Goal: Task Accomplishment & Management: Use online tool/utility

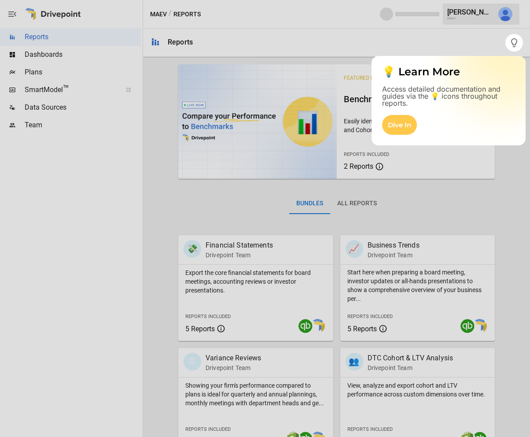
click at [91, 60] on div at bounding box center [265, 244] width 530 height 385
click at [518, 45] on icon "button" at bounding box center [514, 42] width 11 height 11
click at [407, 195] on div at bounding box center [265, 244] width 530 height 385
click at [404, 127] on div "Dive In" at bounding box center [399, 125] width 35 height 20
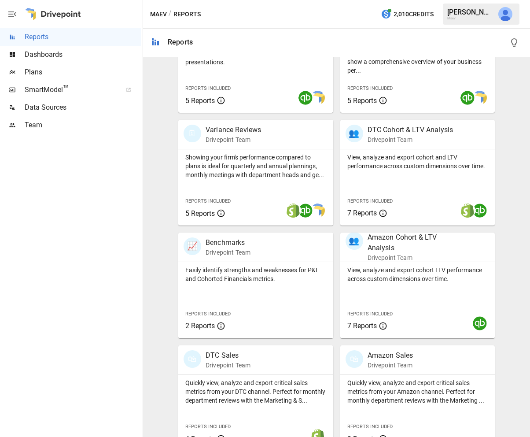
scroll to position [238, 0]
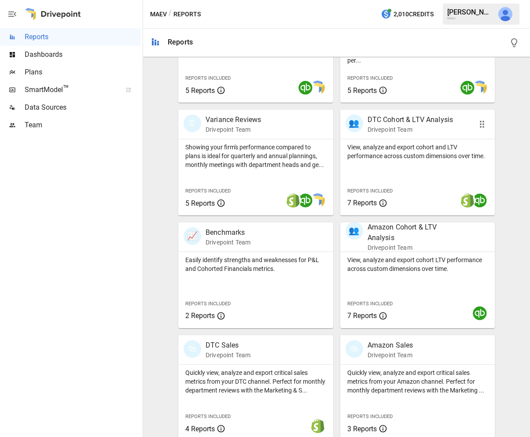
click at [397, 183] on div "Reports Included 7 Reports" at bounding box center [372, 196] width 64 height 38
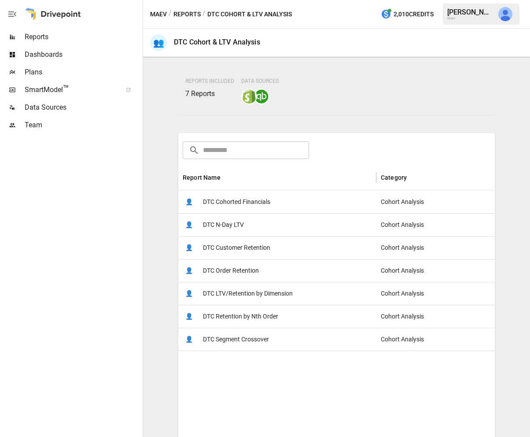
scroll to position [113, 0]
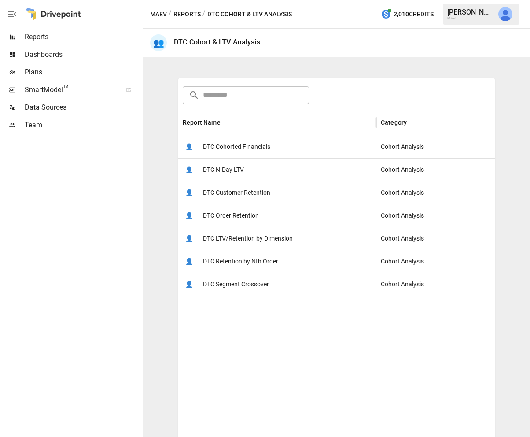
click at [267, 149] on span "DTC Cohorted Financials" at bounding box center [236, 147] width 67 height 22
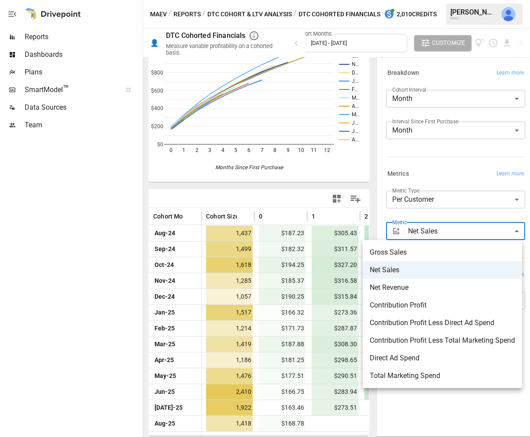
click at [427, 0] on body "Reports Dashboards Plans SmartModel ™ Data Sources Team Maev / Reports / DTC Co…" at bounding box center [265, 0] width 530 height 0
click at [418, 288] on span "Net Revenue" at bounding box center [442, 287] width 145 height 11
type input "**********"
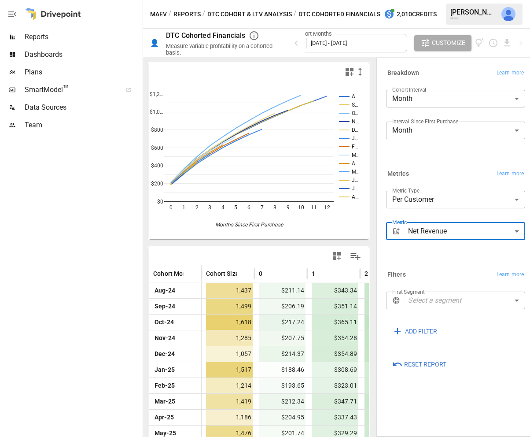
click at [435, 0] on body "Reports Dashboards Plans SmartModel ™ Data Sources Team Maev / Reports / DTC Co…" at bounding box center [265, 0] width 530 height 0
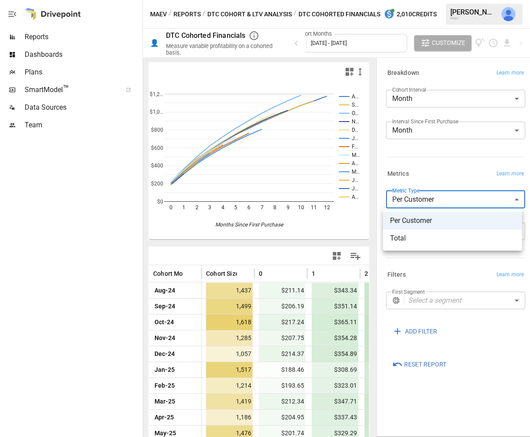
click at [429, 237] on span "Total" at bounding box center [452, 238] width 125 height 11
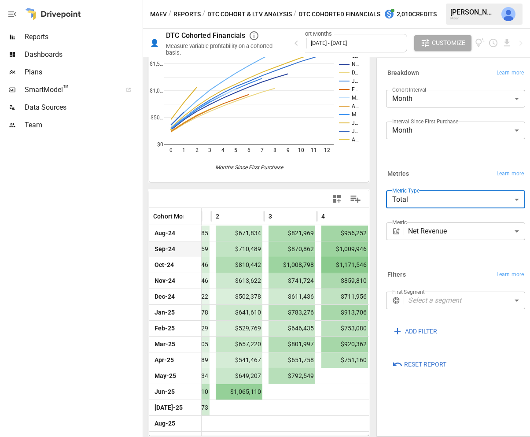
scroll to position [0, 167]
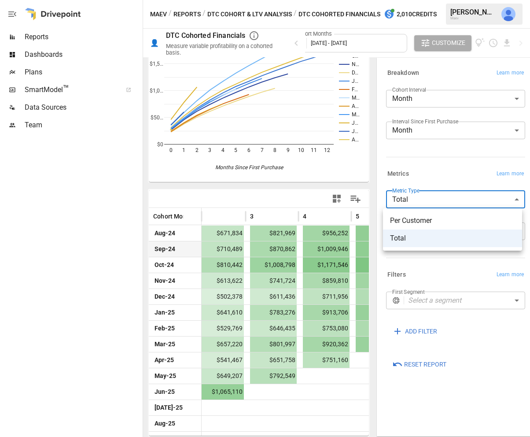
click at [452, 0] on body "Reports Dashboards Plans SmartModel ™ Data Sources Team Maev / Reports / DTC Co…" at bounding box center [265, 0] width 530 height 0
click at [441, 221] on span "Per Customer" at bounding box center [452, 220] width 125 height 11
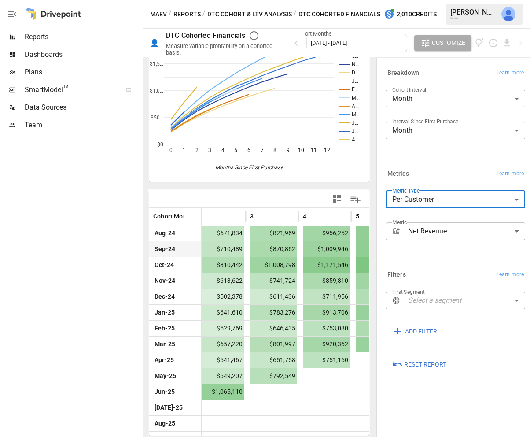
type input "**********"
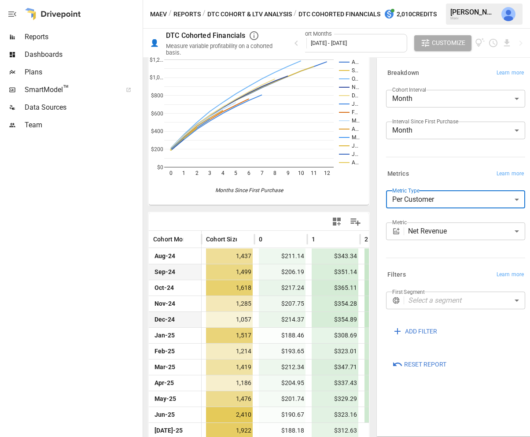
scroll to position [40, 0]
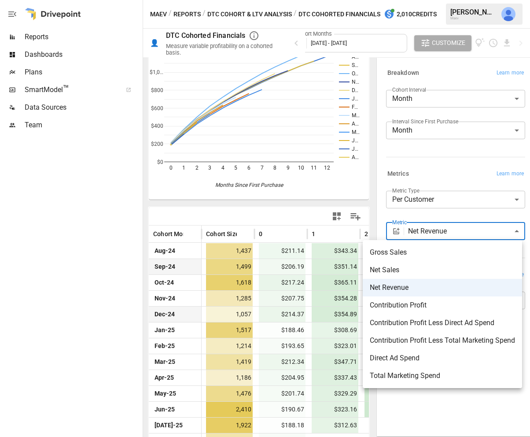
click at [415, 0] on body "Reports Dashboards Plans SmartModel ™ Data Sources Team Maev / Reports / DTC Co…" at bounding box center [265, 0] width 530 height 0
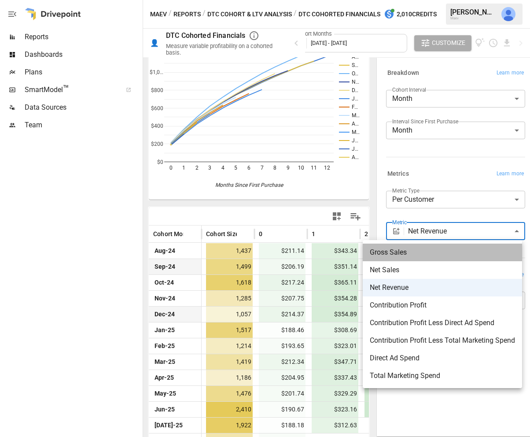
click at [414, 249] on span "Gross Sales" at bounding box center [442, 252] width 145 height 11
type input "**********"
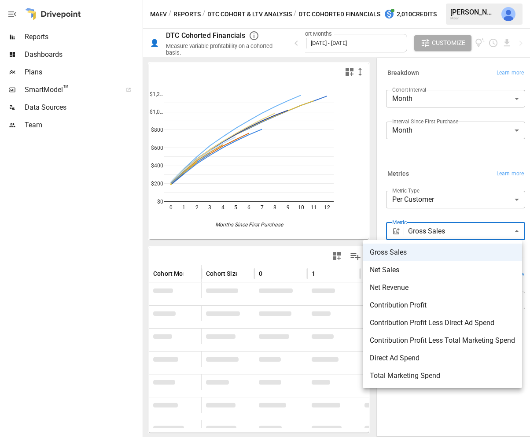
click at [425, 0] on body "Reports Dashboards Plans SmartModel ™ Data Sources Team Maev / Reports / DTC Co…" at bounding box center [265, 0] width 530 height 0
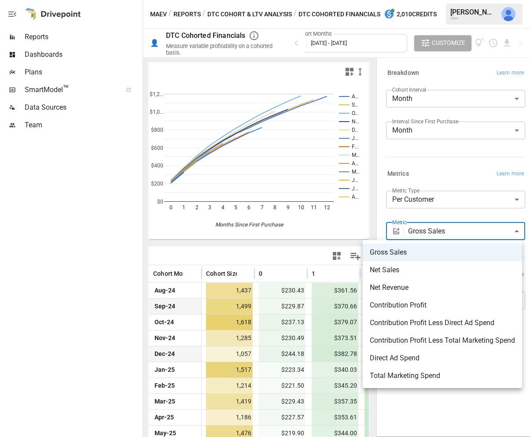
click at [425, 235] on div at bounding box center [265, 218] width 530 height 437
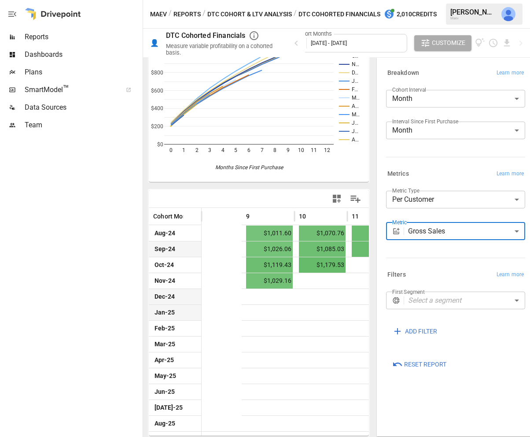
scroll to position [0, 576]
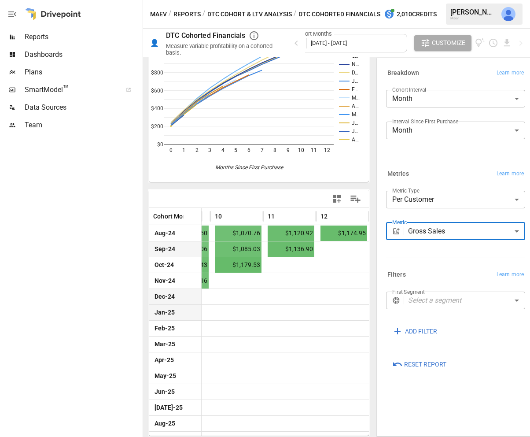
click at [440, 0] on body "**********" at bounding box center [265, 0] width 530 height 0
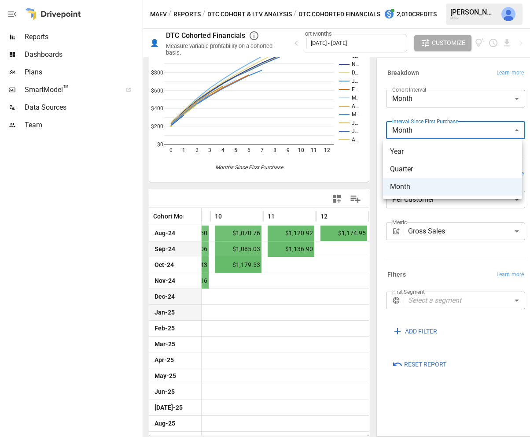
click at [440, 128] on div at bounding box center [265, 218] width 530 height 437
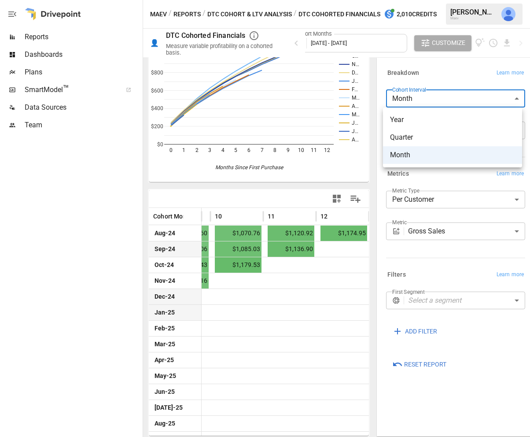
click at [427, 0] on body "**********" at bounding box center [265, 0] width 530 height 0
click at [427, 98] on div at bounding box center [265, 218] width 530 height 437
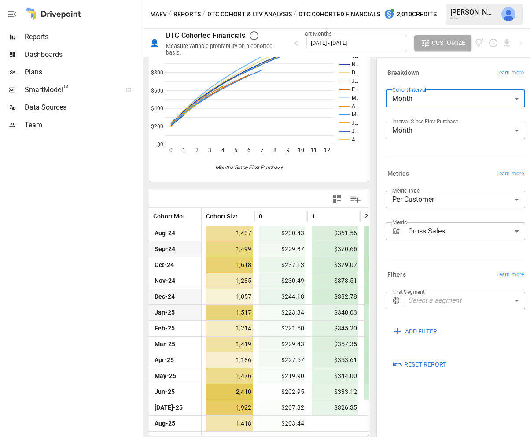
scroll to position [0, 0]
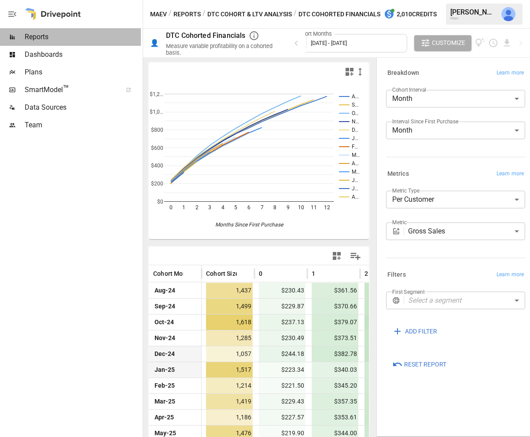
click at [67, 35] on span "Reports" at bounding box center [83, 37] width 116 height 11
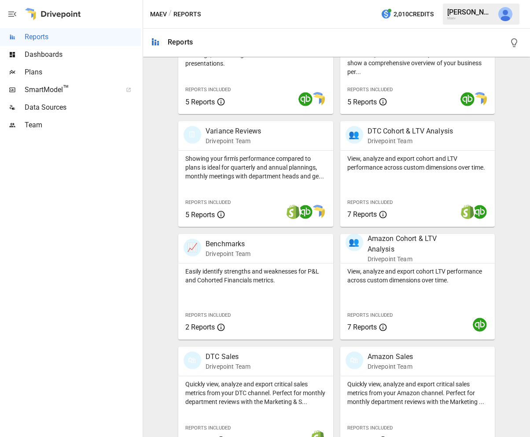
scroll to position [246, 0]
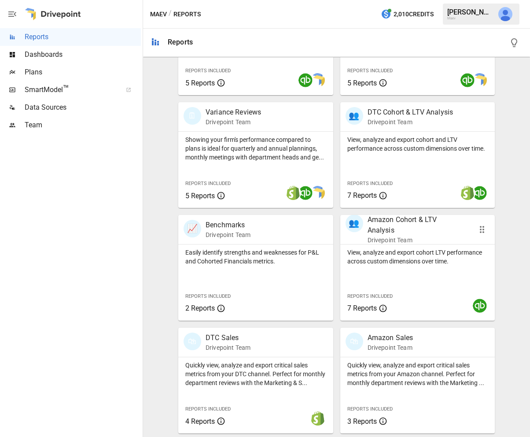
click at [467, 260] on p "View, analyze and export cohort LTV performance across custom dimensions over t…" at bounding box center [418, 257] width 141 height 18
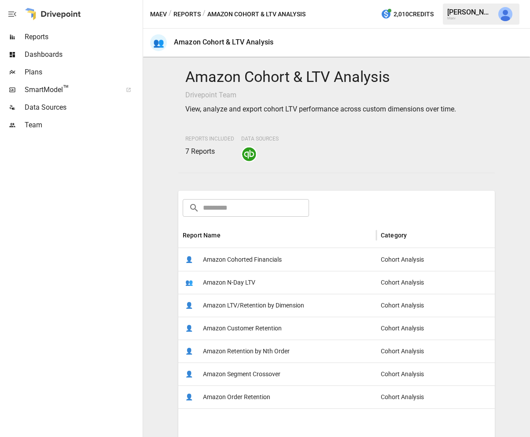
click at [294, 261] on div "👤 Amazon Cohorted Financials" at bounding box center [277, 259] width 198 height 23
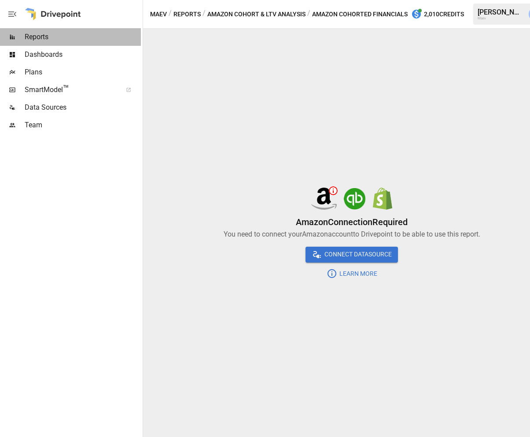
click at [83, 43] on div "Reports" at bounding box center [70, 37] width 141 height 18
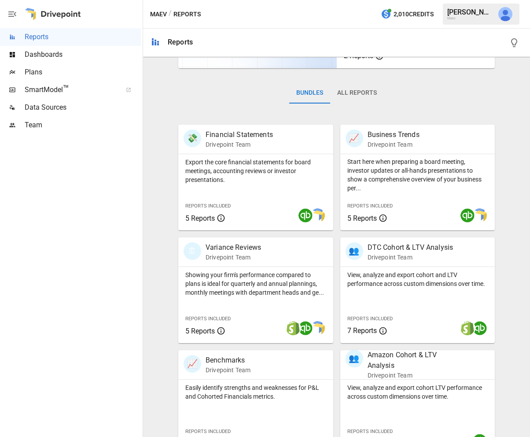
scroll to position [246, 0]
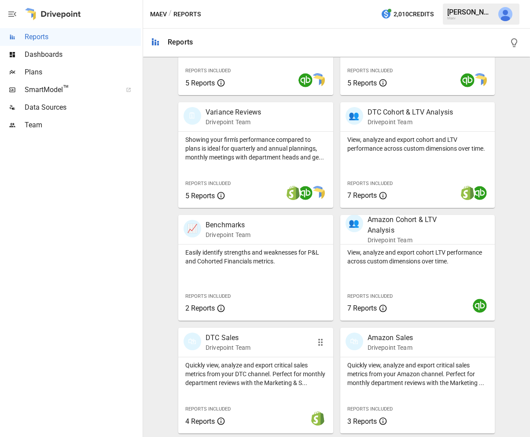
click at [307, 370] on p "Quickly view, analyze and export critical sales metrics from your DTC channel. …" at bounding box center [255, 374] width 141 height 26
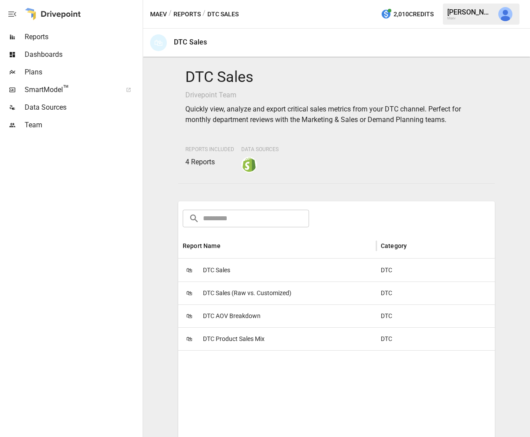
click at [242, 296] on span "DTC Sales (Raw vs. Customized)" at bounding box center [247, 293] width 89 height 22
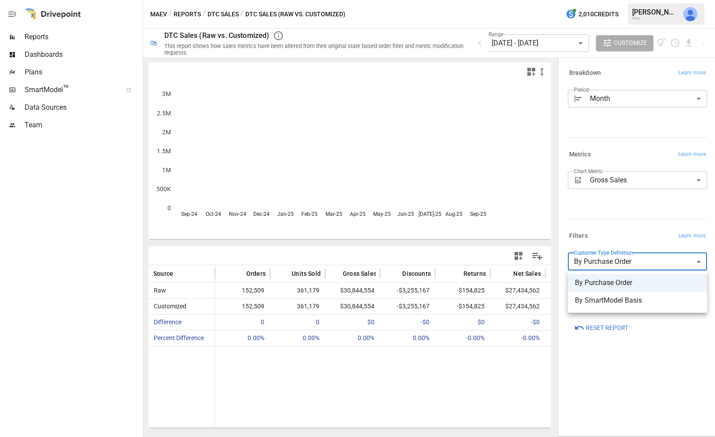
click at [530, 0] on body "**********" at bounding box center [357, 0] width 715 height 0
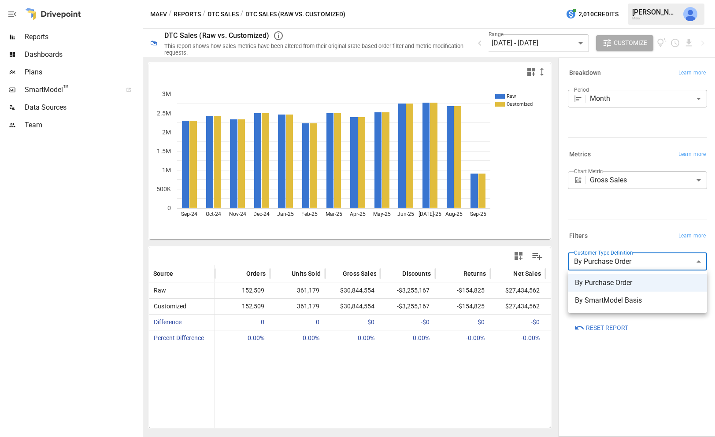
click at [530, 263] on div at bounding box center [357, 218] width 715 height 437
click at [530, 0] on body "Reports Dashboards Plans SmartModel ™ Data Sources Team Maev / Reports / DTC Sa…" at bounding box center [357, 0] width 715 height 0
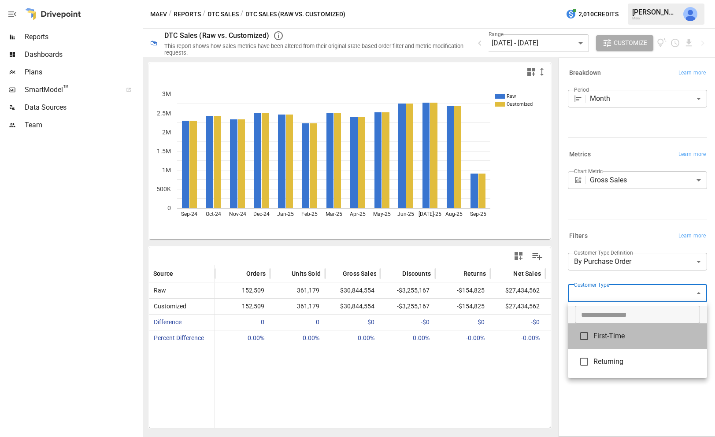
click at [530, 335] on span "First-Time" at bounding box center [646, 336] width 107 height 11
type input "**********"
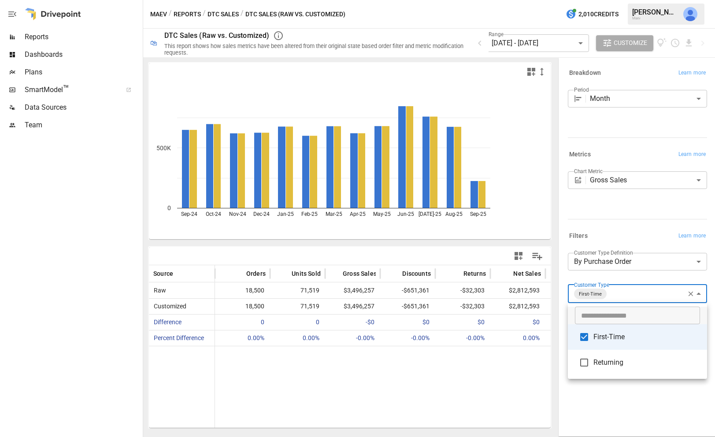
click at [530, 276] on div at bounding box center [357, 218] width 715 height 437
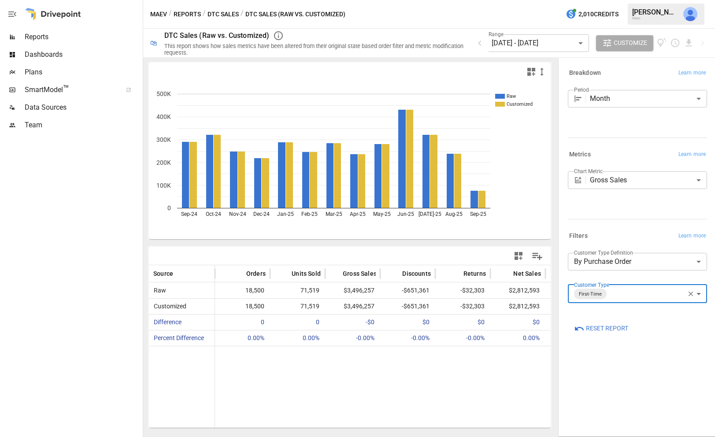
click at [73, 87] on span "SmartModel ™" at bounding box center [71, 90] width 92 height 11
click at [59, 106] on span "Data Sources" at bounding box center [83, 107] width 116 height 11
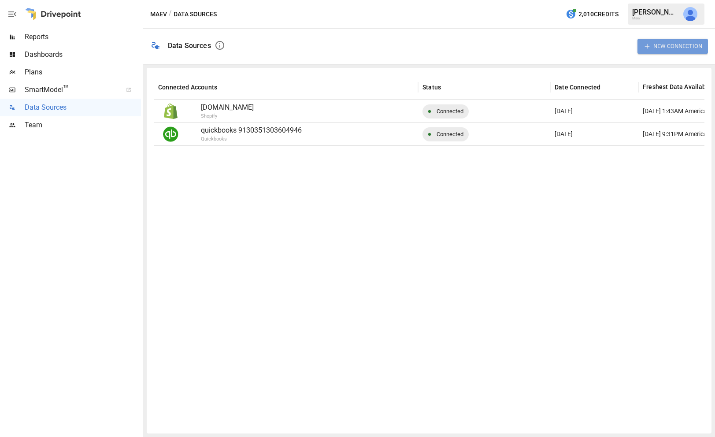
click at [530, 42] on button "New Connection" at bounding box center [672, 46] width 70 height 15
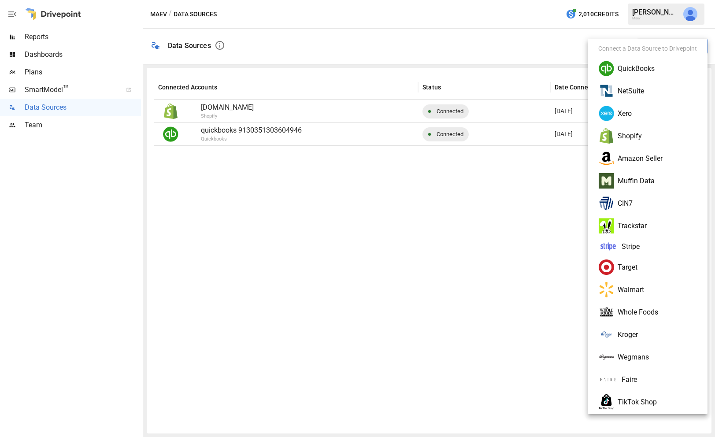
click at [509, 286] on div at bounding box center [357, 218] width 715 height 437
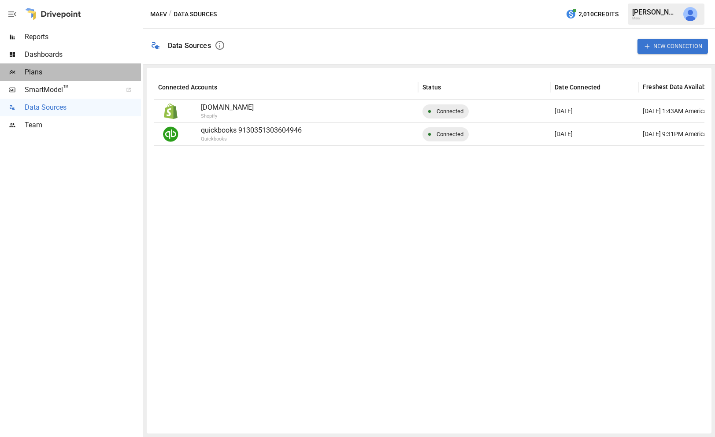
click at [85, 74] on span "Plans" at bounding box center [83, 72] width 116 height 11
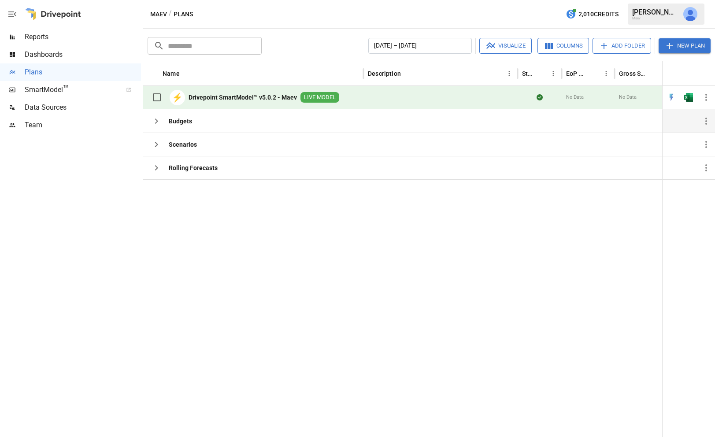
click at [184, 114] on div "Budgets" at bounding box center [170, 121] width 44 height 18
click at [156, 124] on icon "button" at bounding box center [156, 121] width 11 height 11
click at [27, 52] on span "Dashboards" at bounding box center [83, 54] width 116 height 11
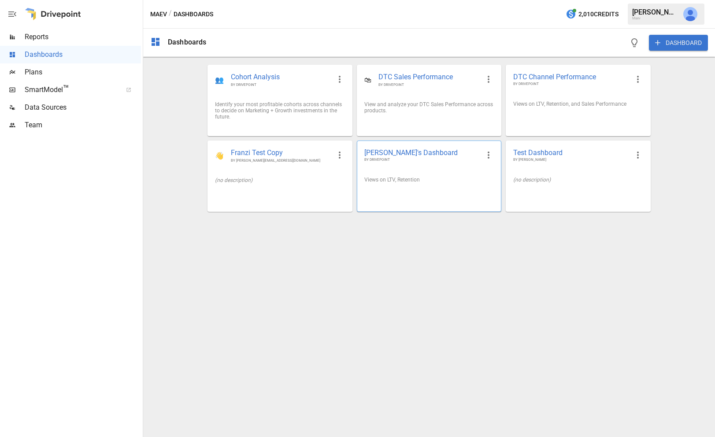
click at [439, 180] on div "Views on LTV, Retention" at bounding box center [428, 180] width 129 height 6
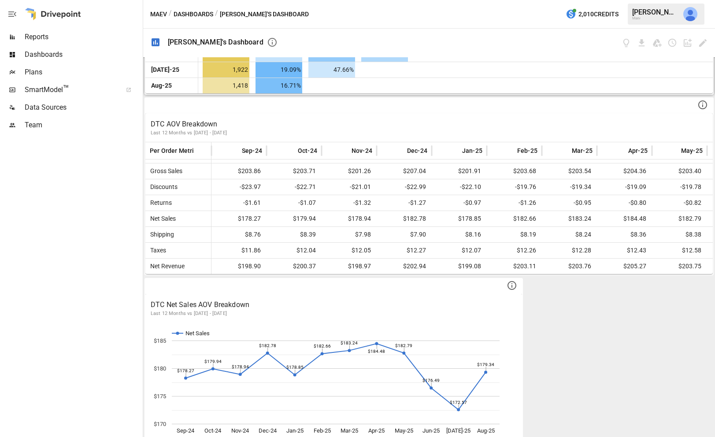
scroll to position [704, 0]
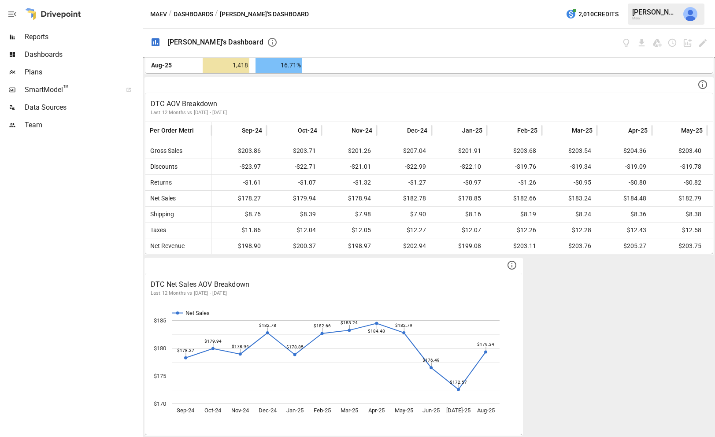
click at [195, 16] on button "Dashboards" at bounding box center [194, 14] width 40 height 11
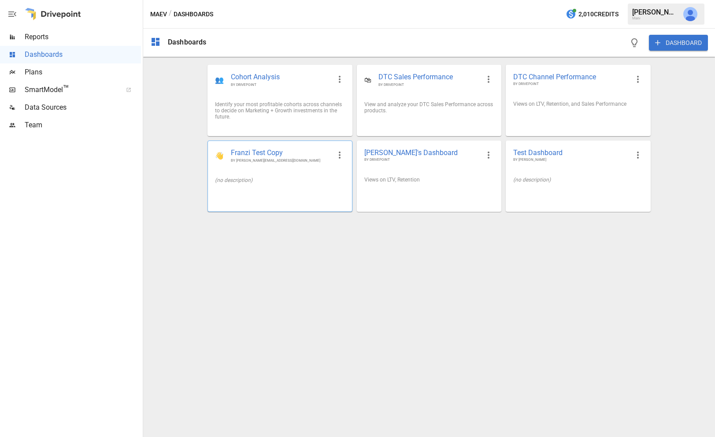
click at [297, 181] on div "(no description)" at bounding box center [279, 180] width 129 height 6
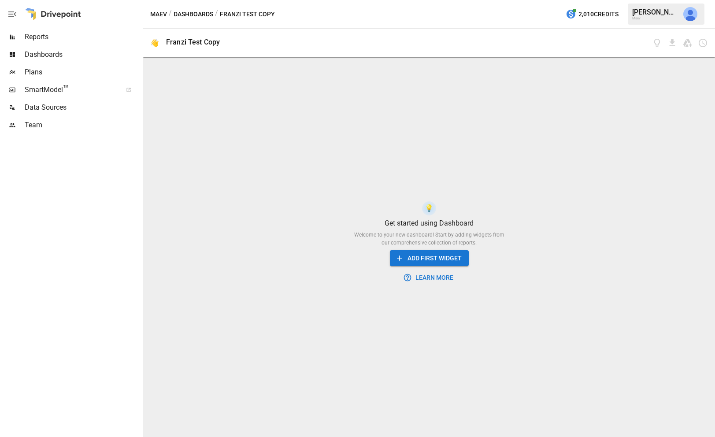
click at [204, 13] on button "Dashboards" at bounding box center [194, 14] width 40 height 11
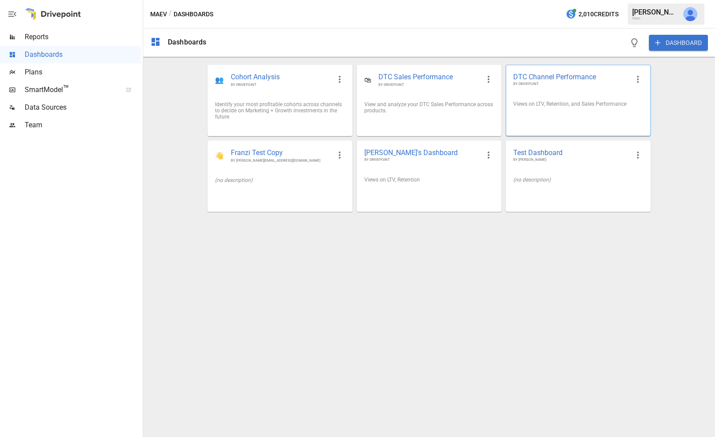
click at [530, 83] on span "BY DRIVEPOINT" at bounding box center [570, 83] width 115 height 5
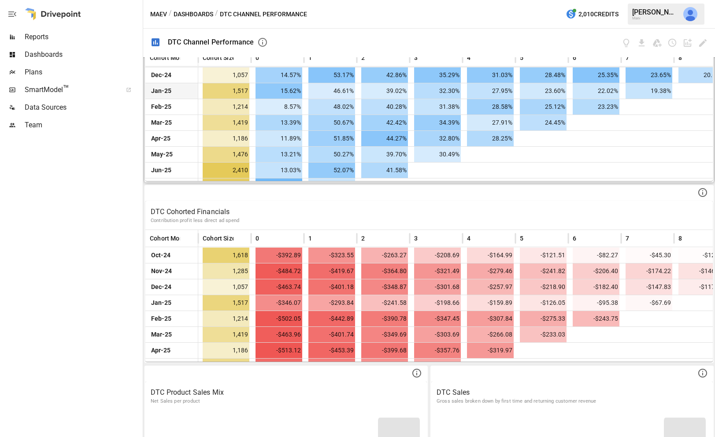
scroll to position [60, 0]
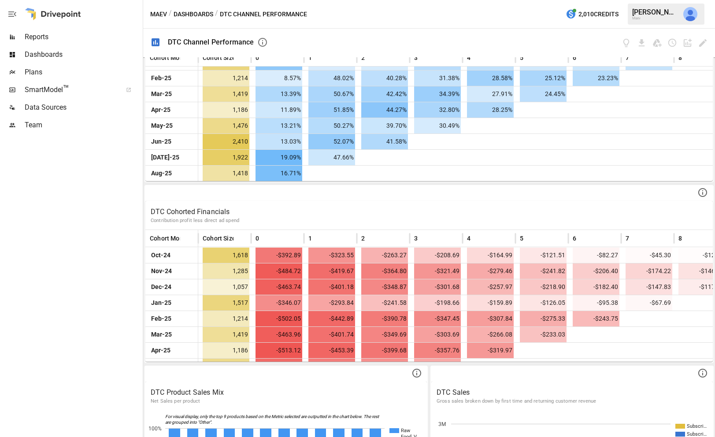
click at [81, 38] on span "Reports" at bounding box center [83, 37] width 116 height 11
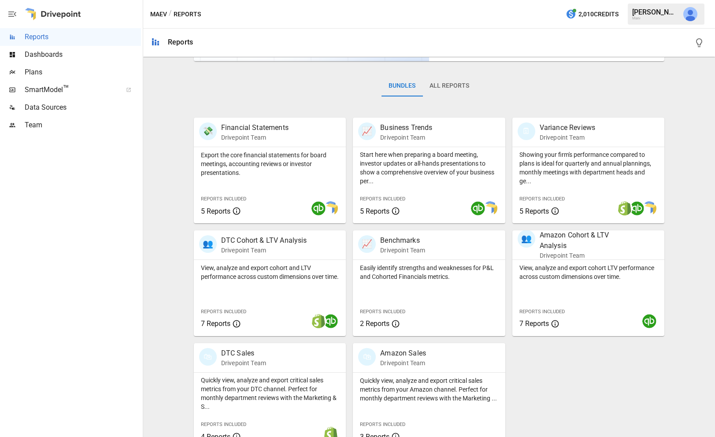
scroll to position [133, 0]
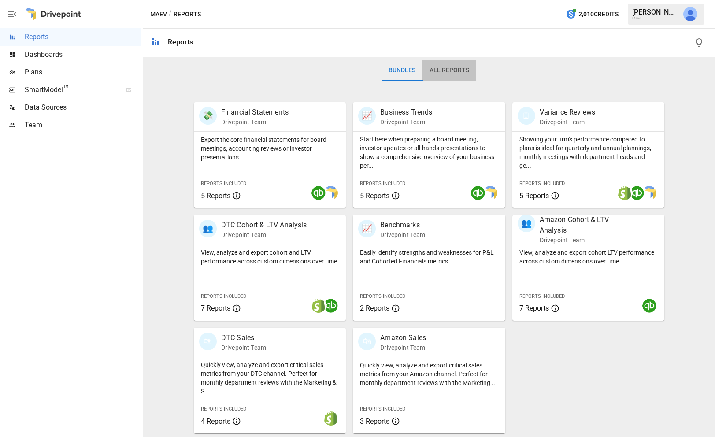
click at [448, 77] on button "All Reports" at bounding box center [449, 70] width 54 height 21
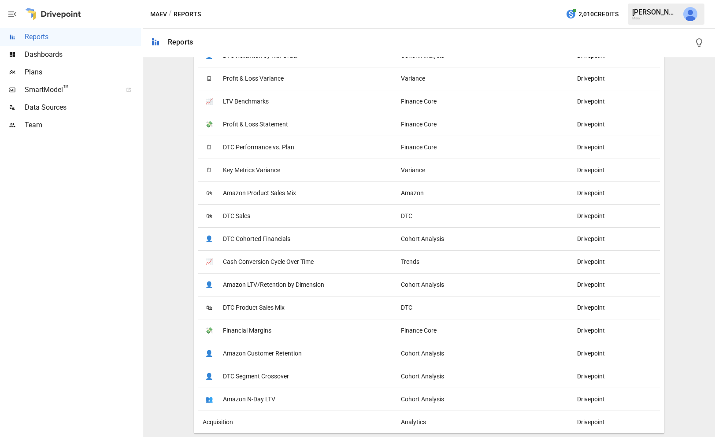
scroll to position [0, 0]
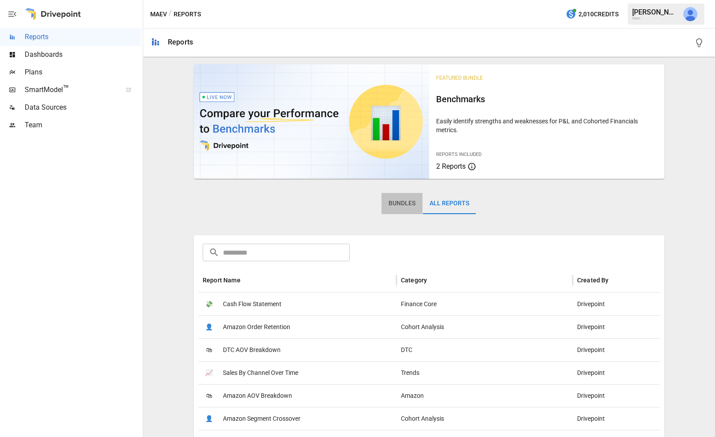
click at [407, 203] on button "Bundles" at bounding box center [401, 203] width 41 height 21
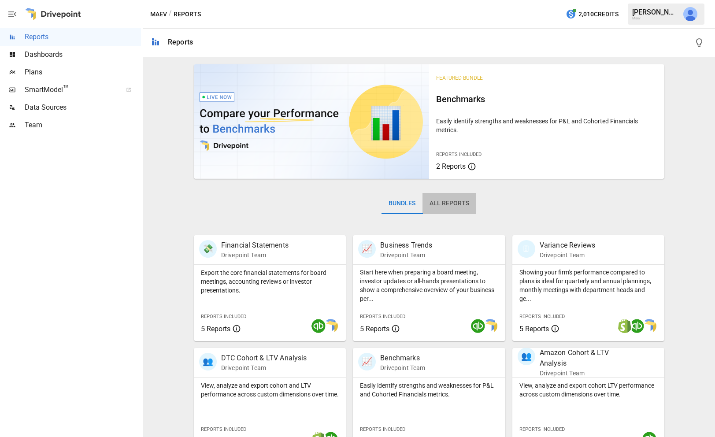
click at [444, 201] on button "All Reports" at bounding box center [449, 203] width 54 height 21
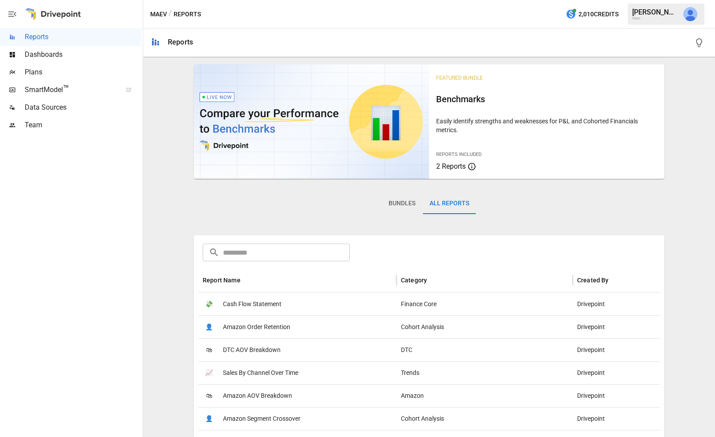
click at [254, 255] on input "text" at bounding box center [286, 253] width 127 height 18
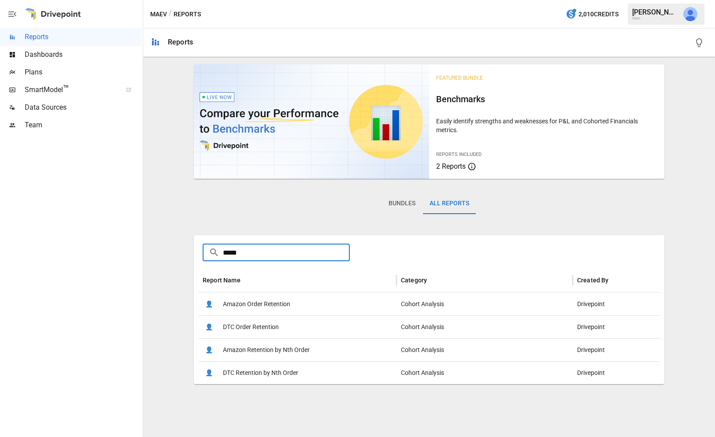
type input "*****"
click at [391, 200] on button "Bundles" at bounding box center [401, 203] width 41 height 21
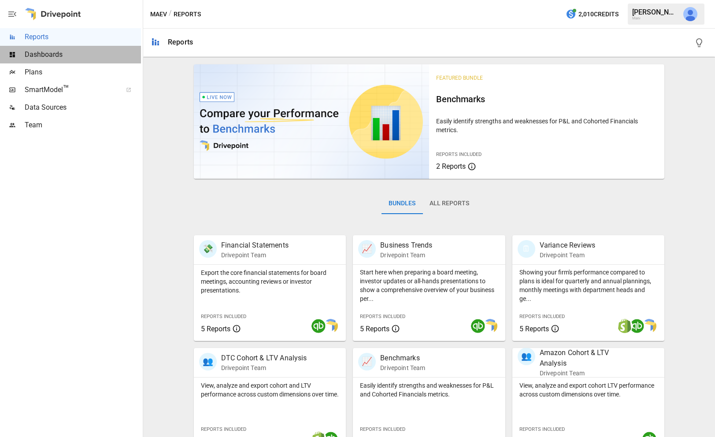
click at [89, 58] on span "Dashboards" at bounding box center [83, 54] width 116 height 11
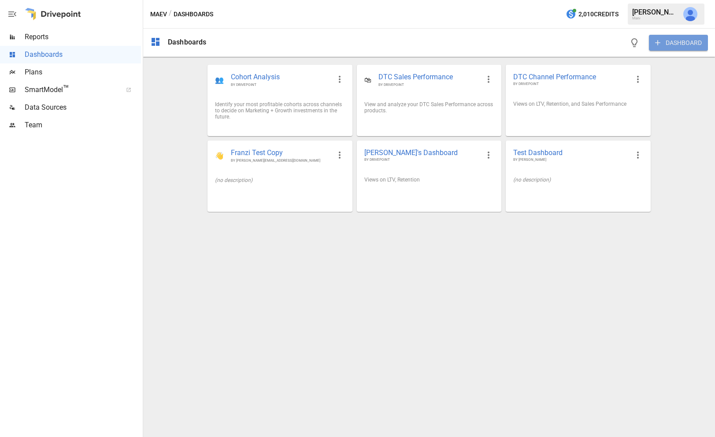
click at [530, 37] on button "DASHBOARD" at bounding box center [678, 43] width 59 height 16
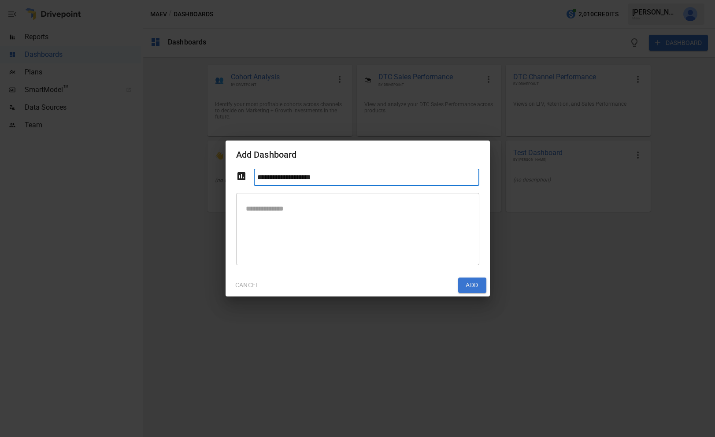
type input "**********"
click at [467, 280] on button "Add" at bounding box center [472, 285] width 28 height 16
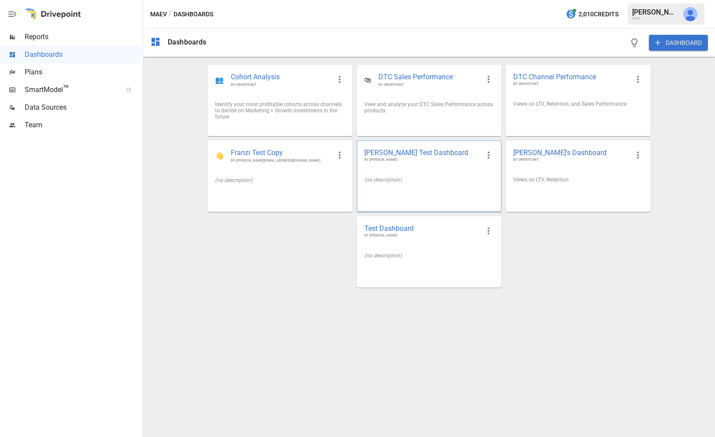
click at [436, 171] on div "(no description)" at bounding box center [429, 180] width 144 height 20
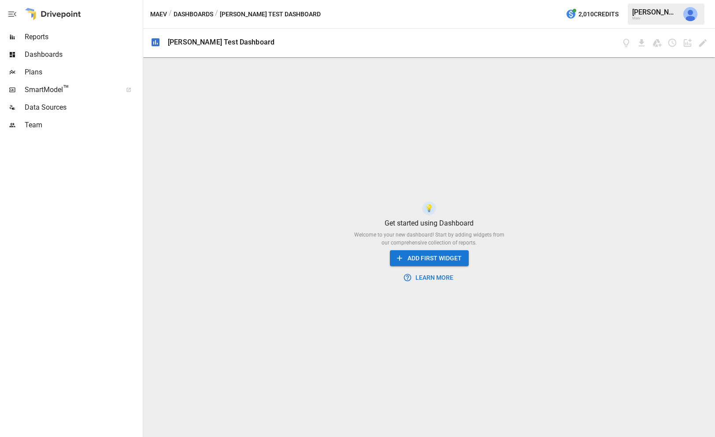
click at [440, 260] on button "ADD FIRST WIDGET" at bounding box center [429, 258] width 79 height 16
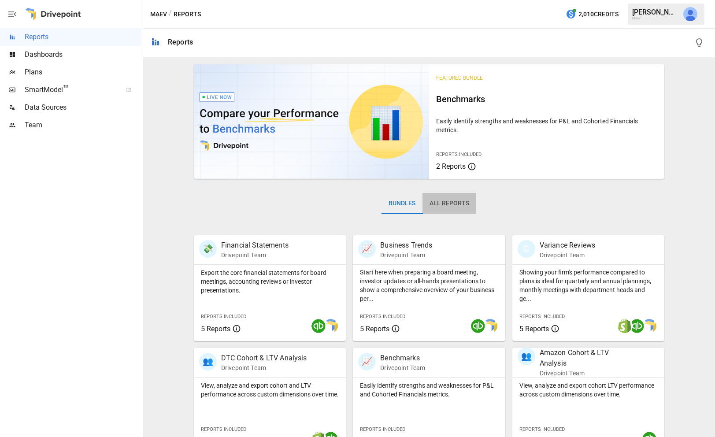
click at [445, 203] on button "All Reports" at bounding box center [449, 203] width 54 height 21
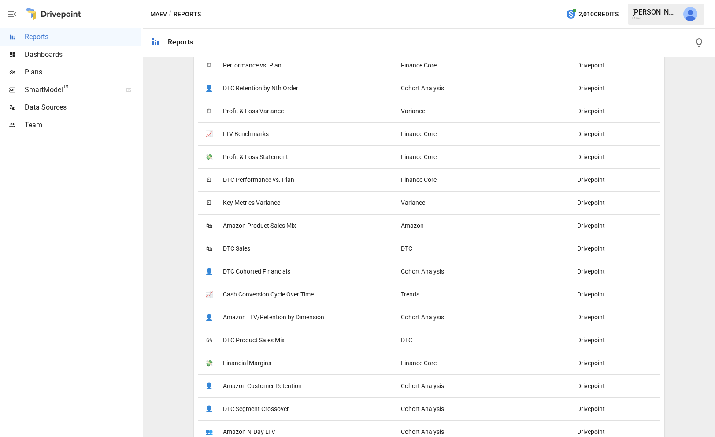
scroll to position [748, 0]
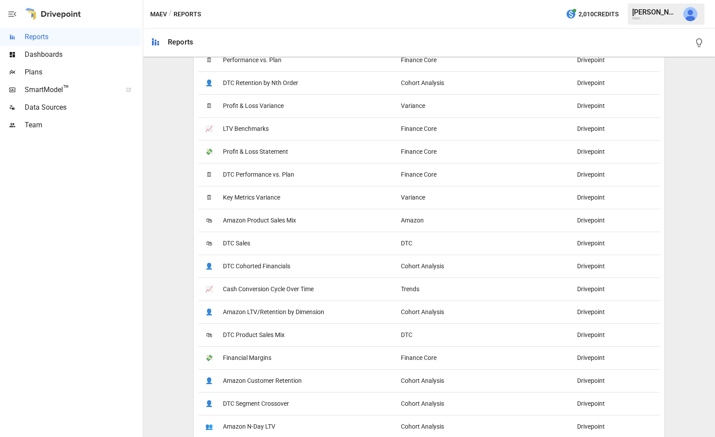
click at [270, 247] on div "🛍 DTC Sales" at bounding box center [297, 243] width 198 height 23
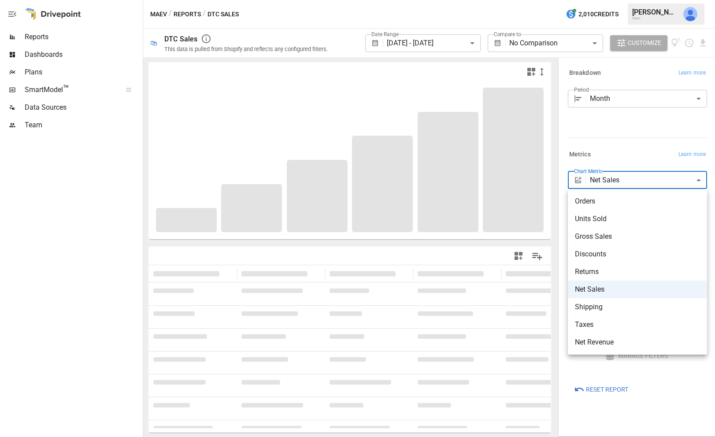
click at [530, 0] on body "**********" at bounding box center [357, 0] width 715 height 0
click at [530, 195] on li "Orders" at bounding box center [637, 201] width 139 height 18
type input "******"
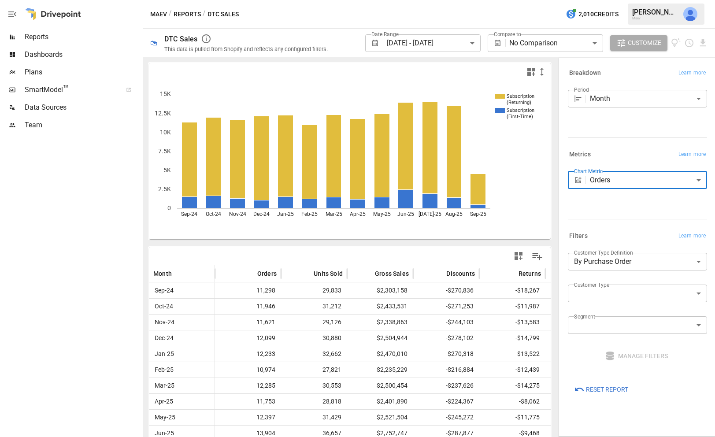
click at [530, 0] on body "**********" at bounding box center [357, 0] width 715 height 0
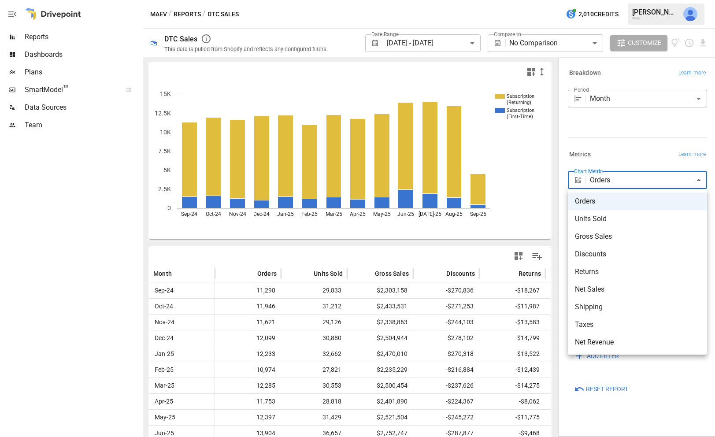
click at [530, 183] on div at bounding box center [357, 218] width 715 height 437
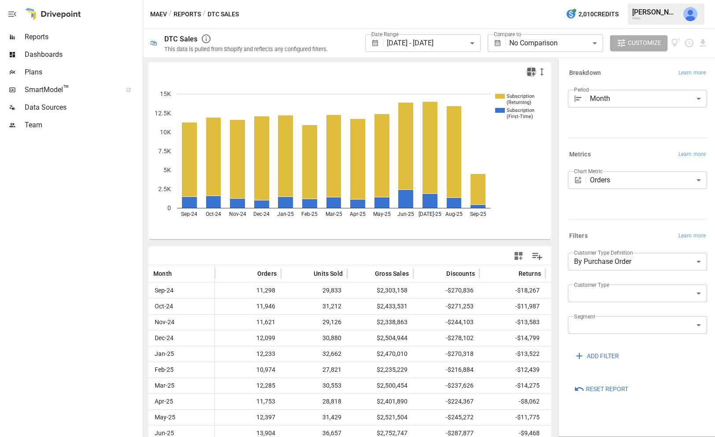
click at [530, 74] on icon "button" at bounding box center [531, 72] width 8 height 8
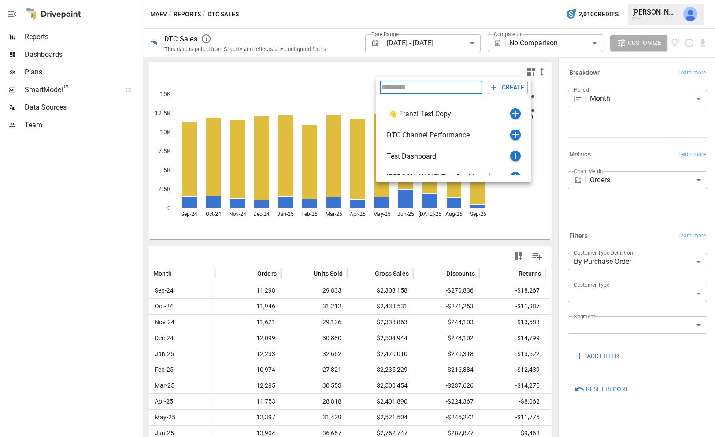
click at [530, 68] on div at bounding box center [357, 218] width 715 height 437
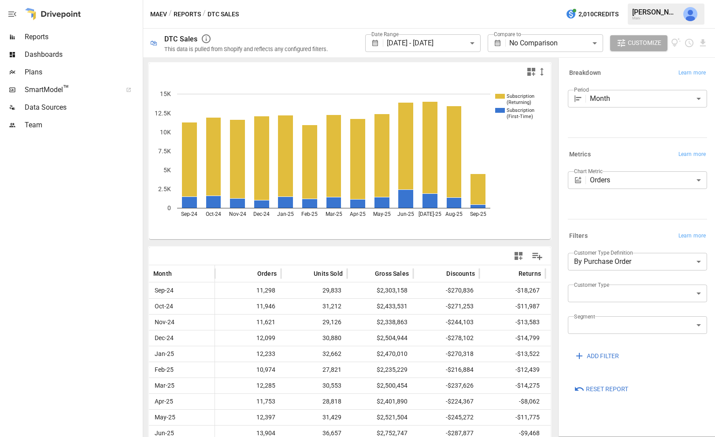
click at [530, 0] on body "**********" at bounding box center [357, 0] width 715 height 0
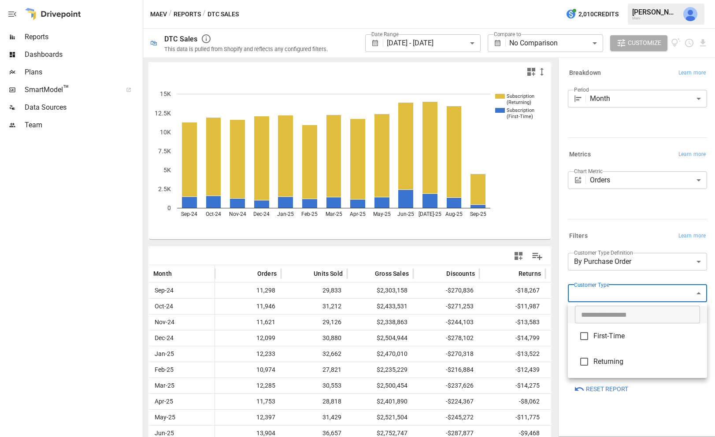
click at [530, 296] on div at bounding box center [357, 218] width 715 height 437
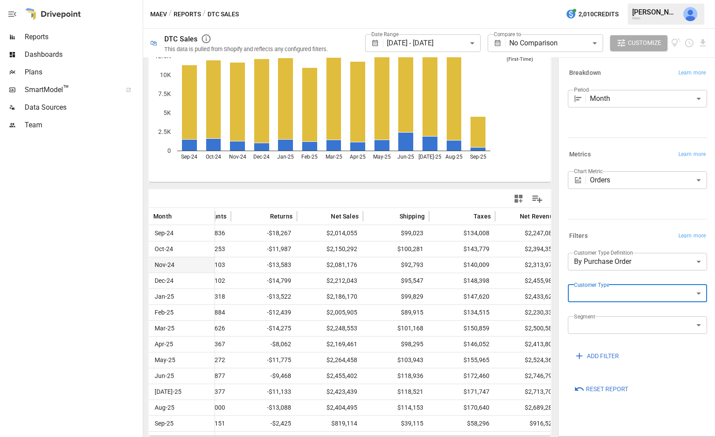
scroll to position [0, 259]
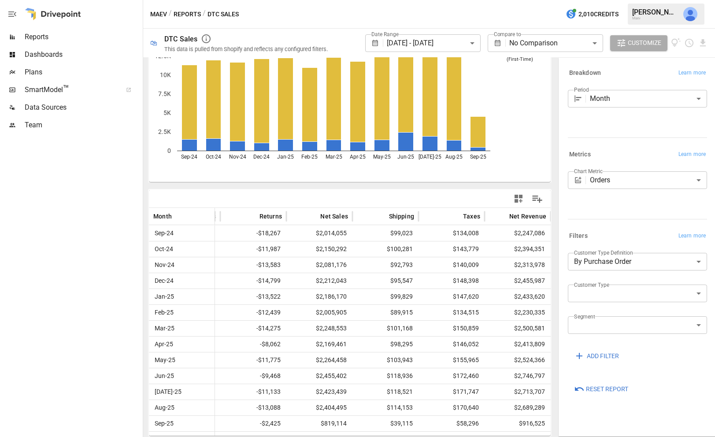
click at [183, 12] on button "Reports" at bounding box center [187, 14] width 27 height 11
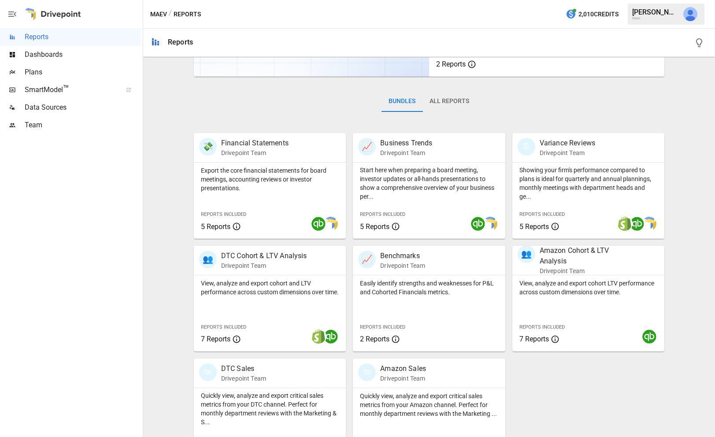
scroll to position [133, 0]
